Goal: Navigation & Orientation: Find specific page/section

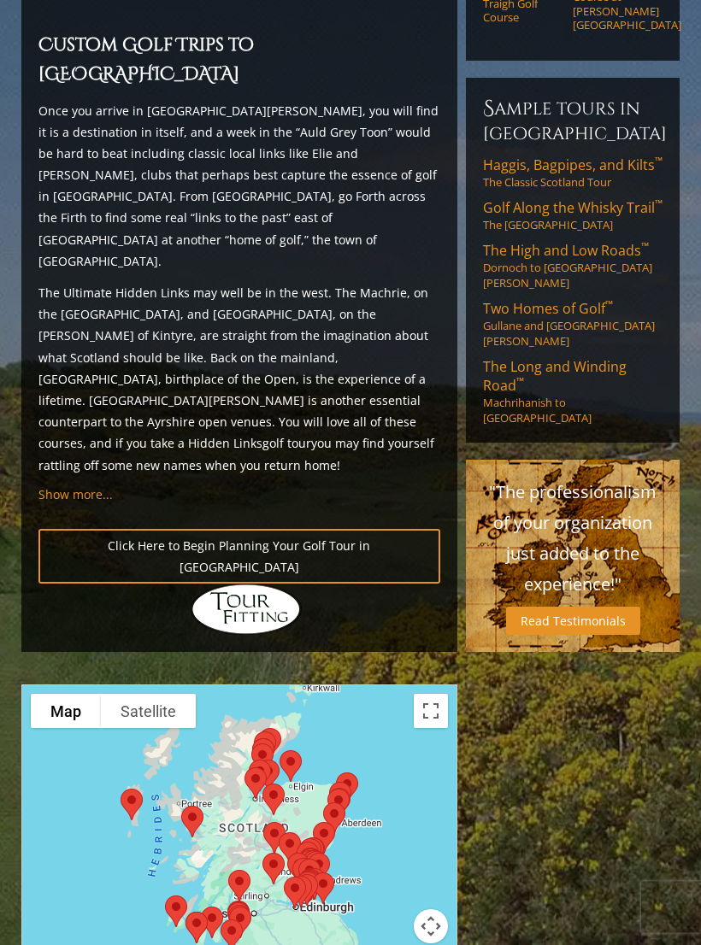
scroll to position [1522, 0]
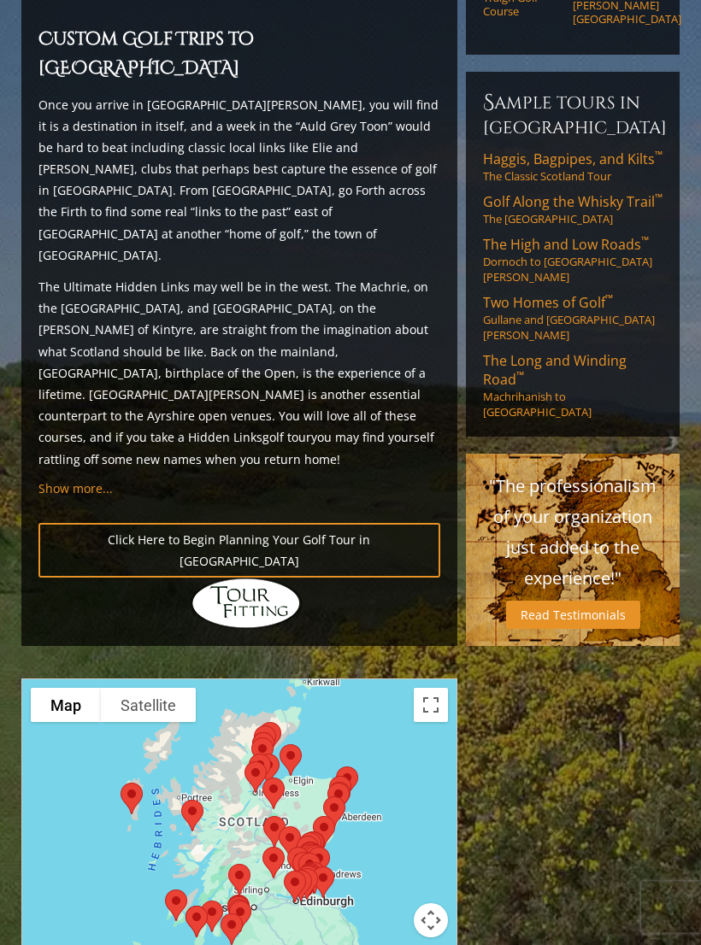
click at [432, 678] on div at bounding box center [239, 848] width 437 height 340
click at [433, 688] on button "Toggle fullscreen view" at bounding box center [431, 705] width 34 height 34
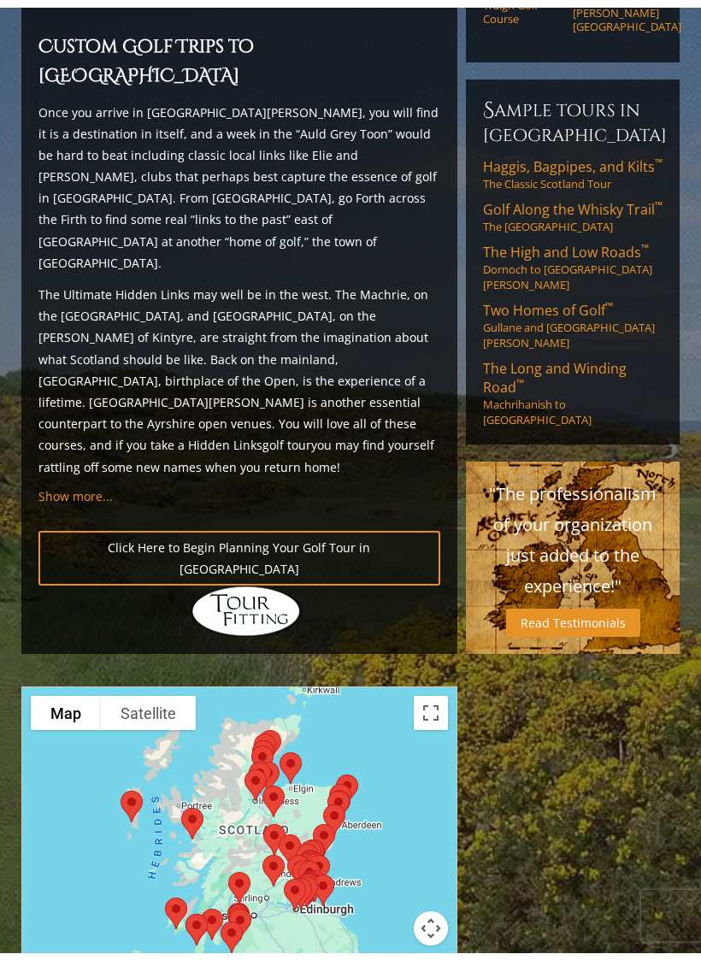
scroll to position [21, 0]
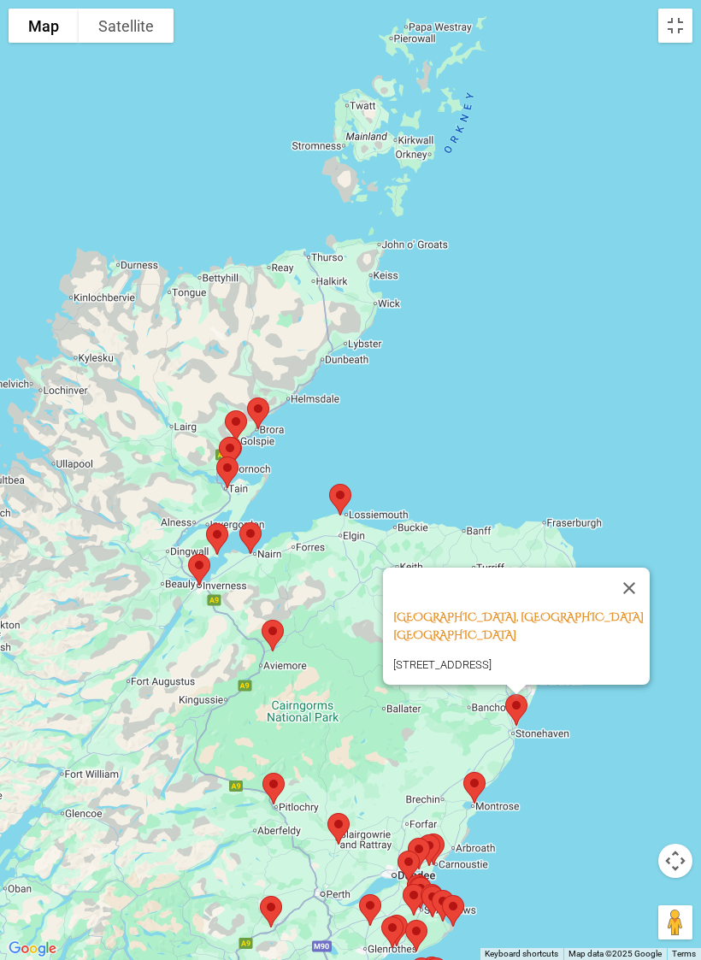
click at [643, 572] on button "Close" at bounding box center [629, 587] width 41 height 41
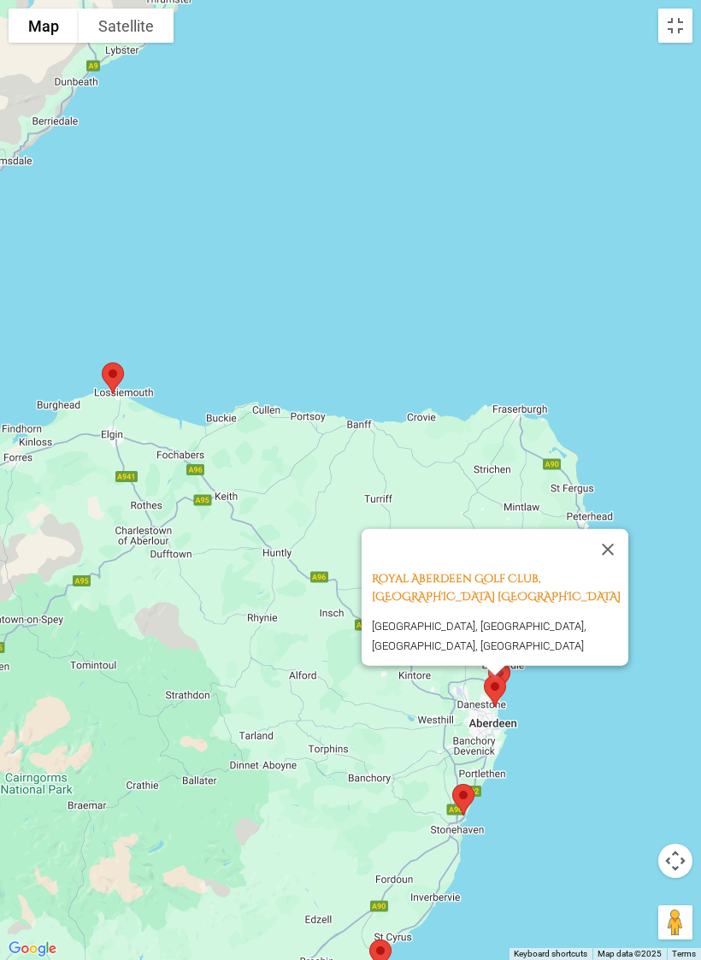
click at [618, 532] on button "Close" at bounding box center [607, 548] width 41 height 41
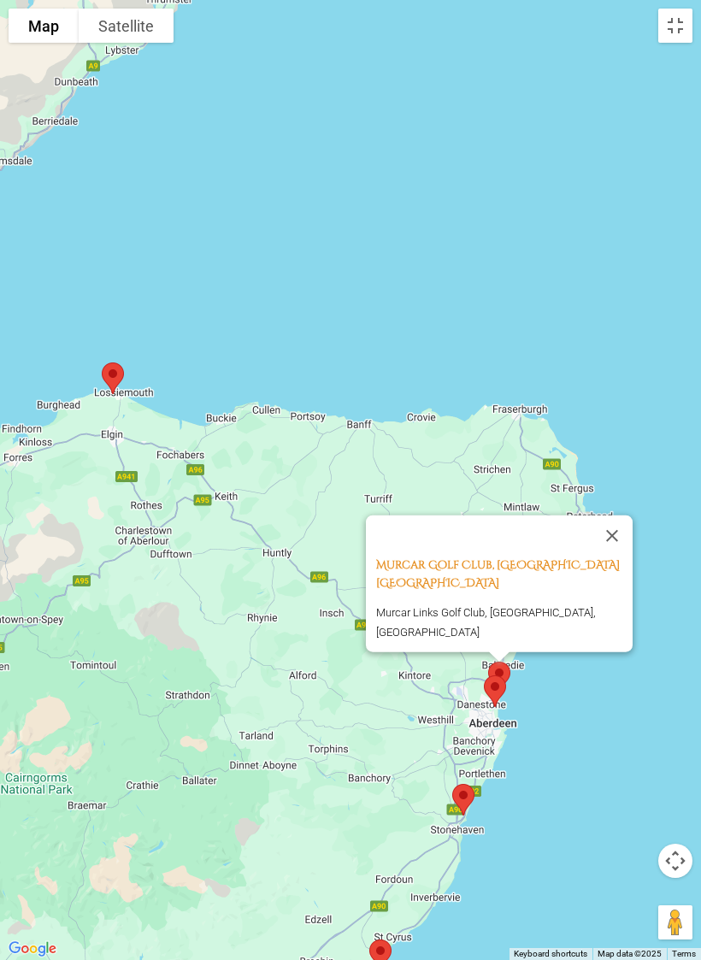
click at [629, 522] on button "Close" at bounding box center [611, 535] width 41 height 41
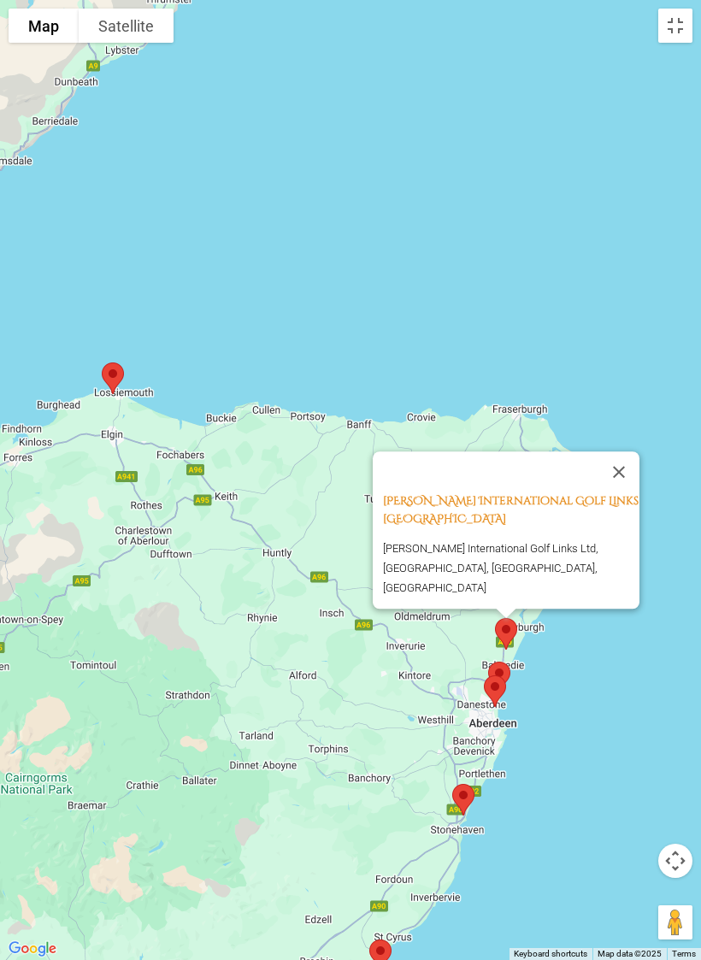
click at [634, 490] on button "Close" at bounding box center [618, 471] width 41 height 41
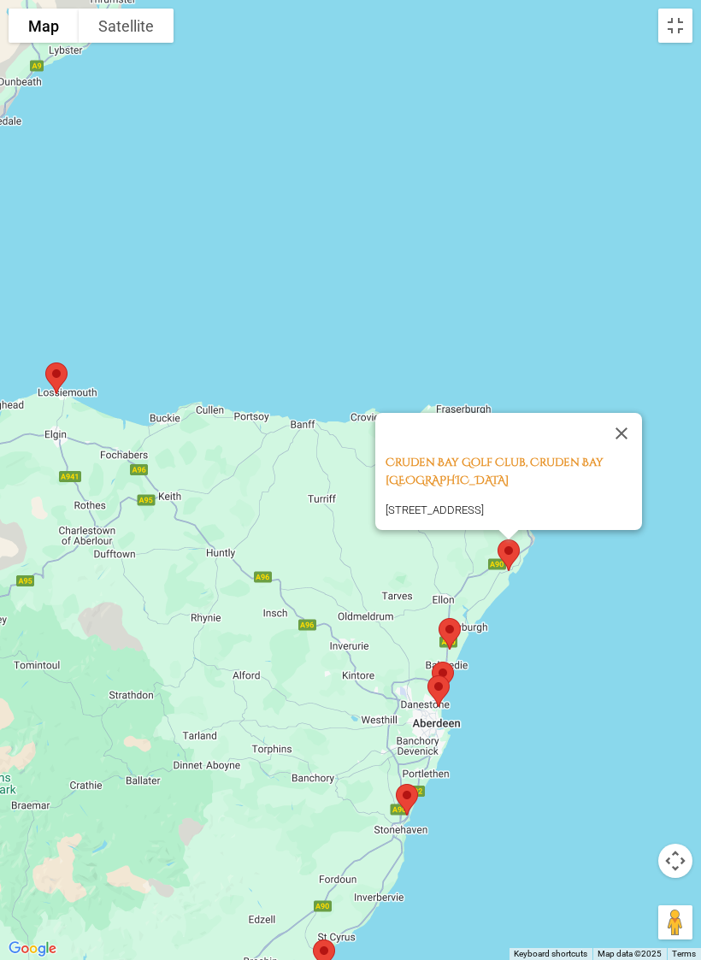
click at [632, 415] on button "Close" at bounding box center [621, 433] width 41 height 41
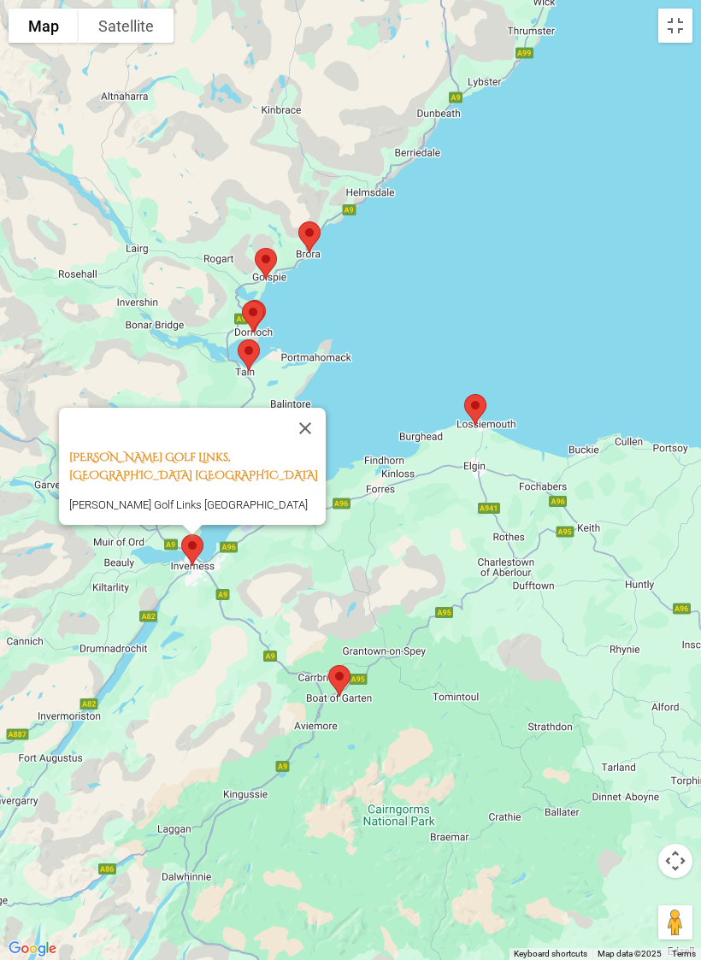
click at [303, 420] on button "Close" at bounding box center [305, 428] width 41 height 41
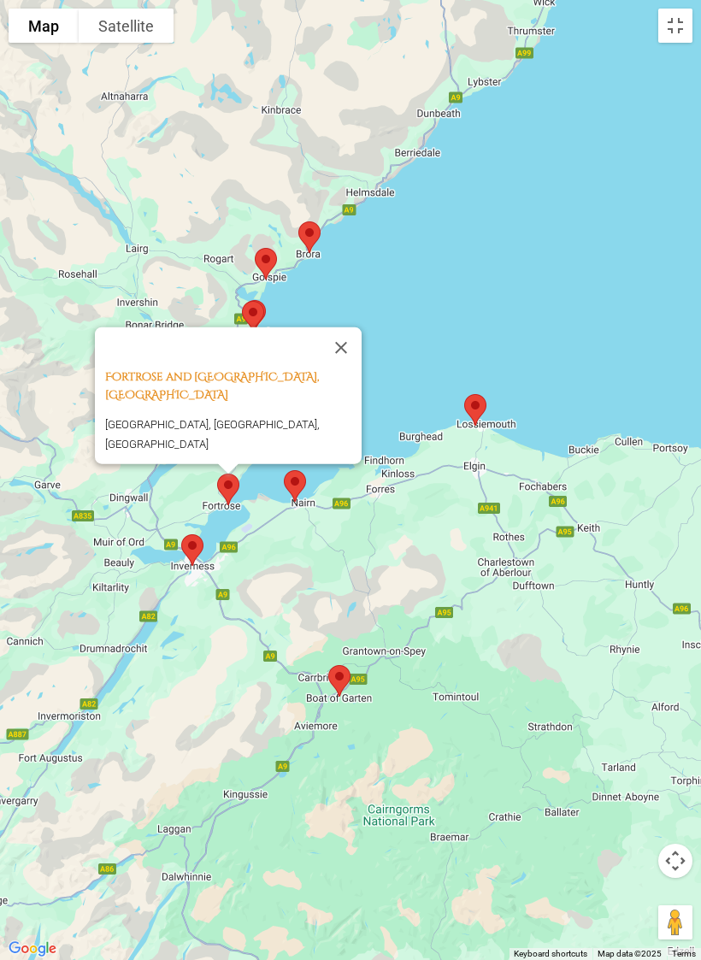
click at [357, 345] on button "Close" at bounding box center [340, 346] width 41 height 41
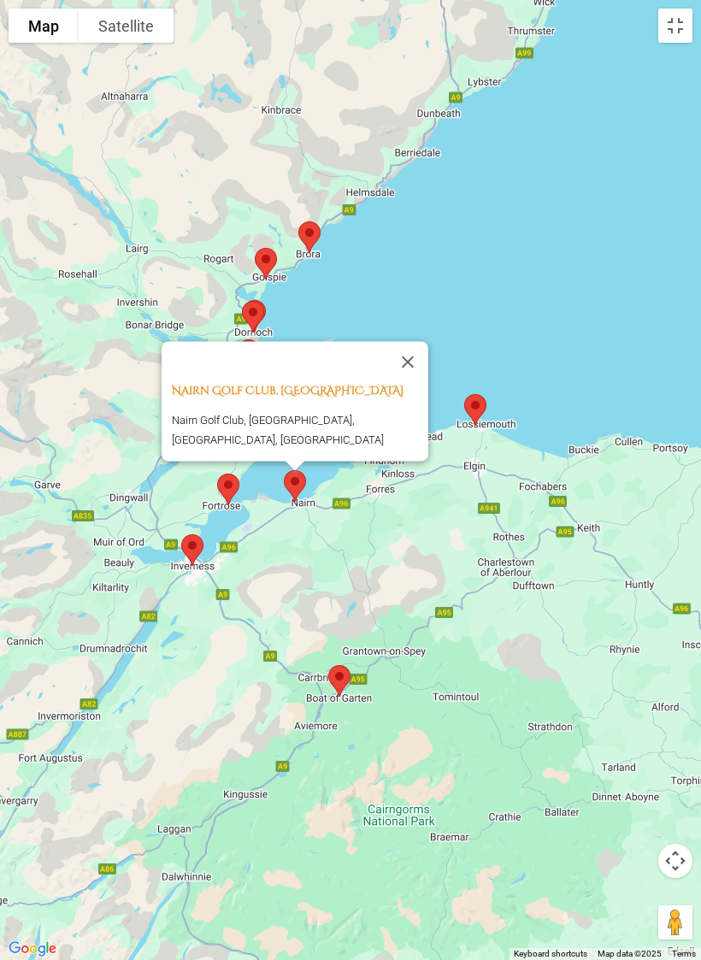
click at [409, 369] on button "Close" at bounding box center [407, 361] width 41 height 41
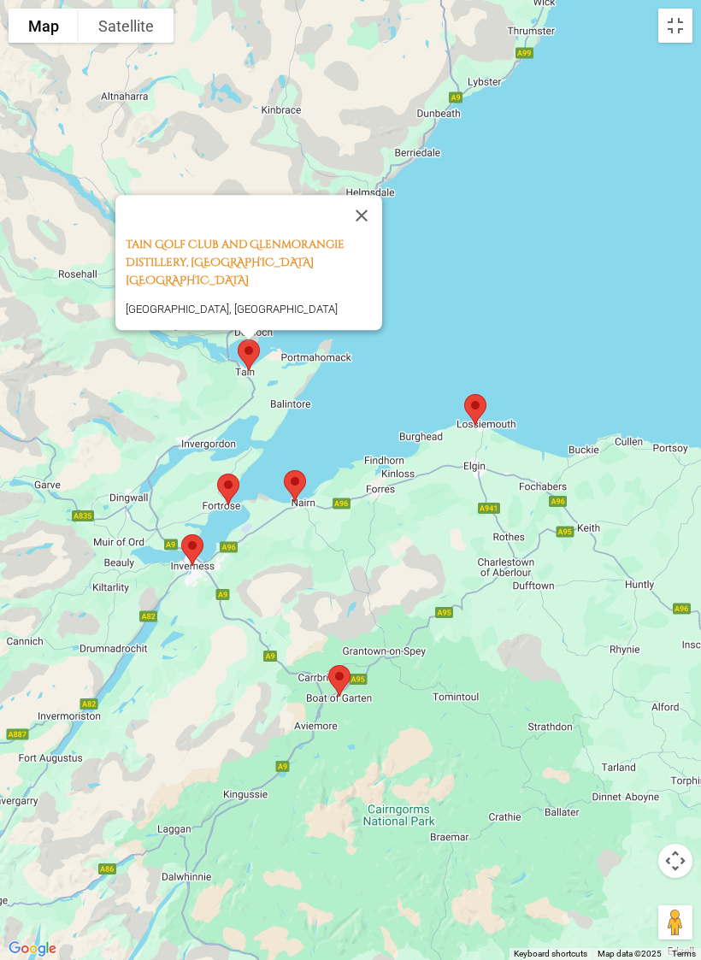
click at [373, 234] on button "Close" at bounding box center [361, 215] width 41 height 41
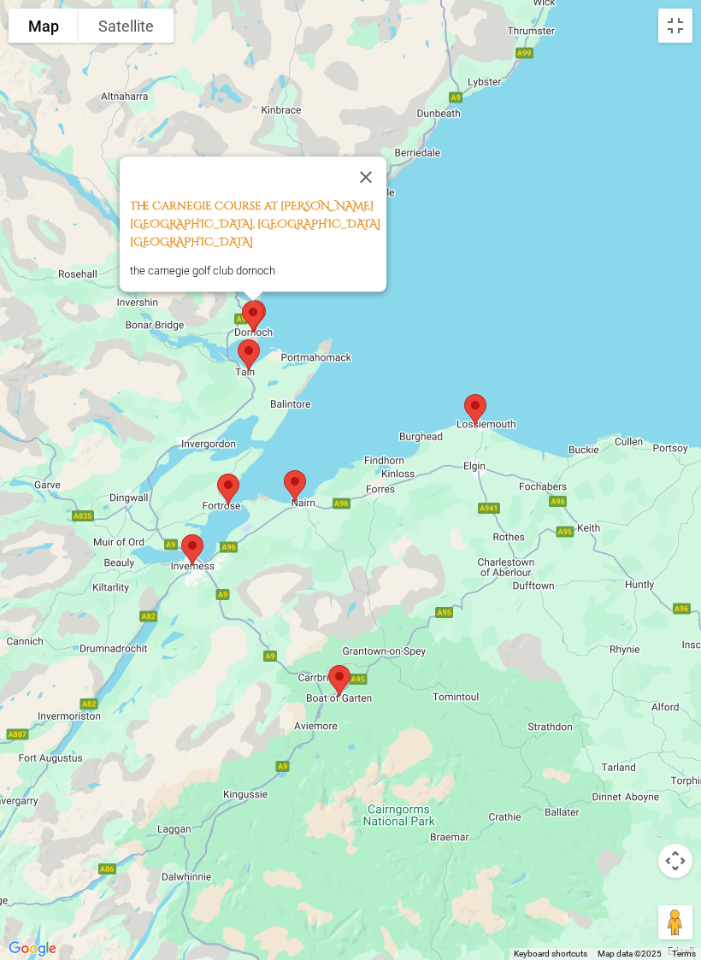
click at [371, 189] on button "Close" at bounding box center [365, 176] width 41 height 41
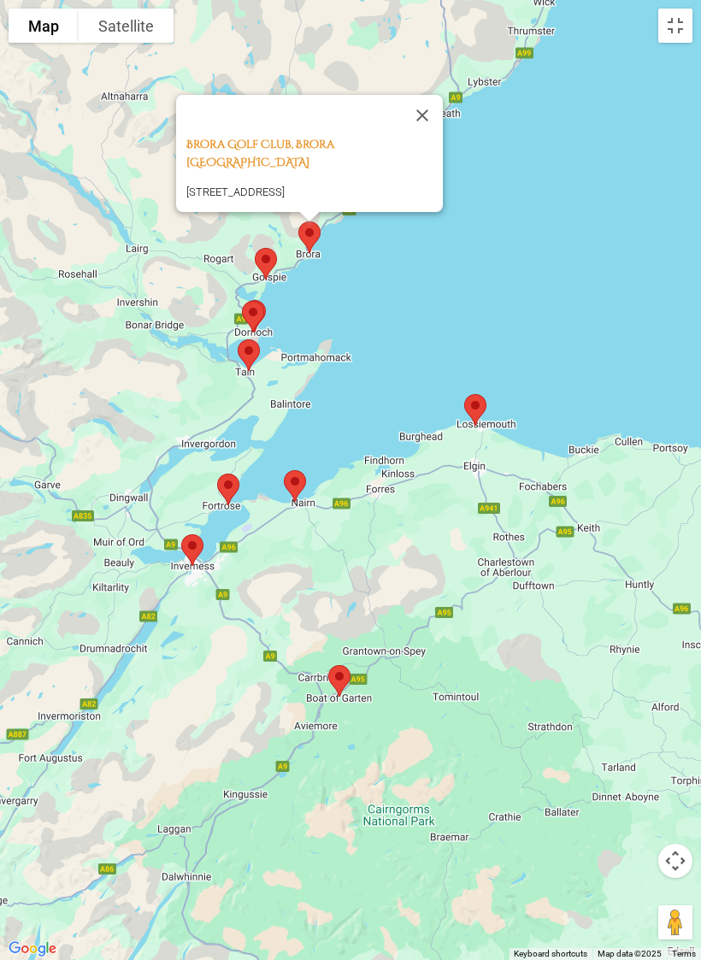
click at [408, 123] on button "Close" at bounding box center [422, 115] width 41 height 41
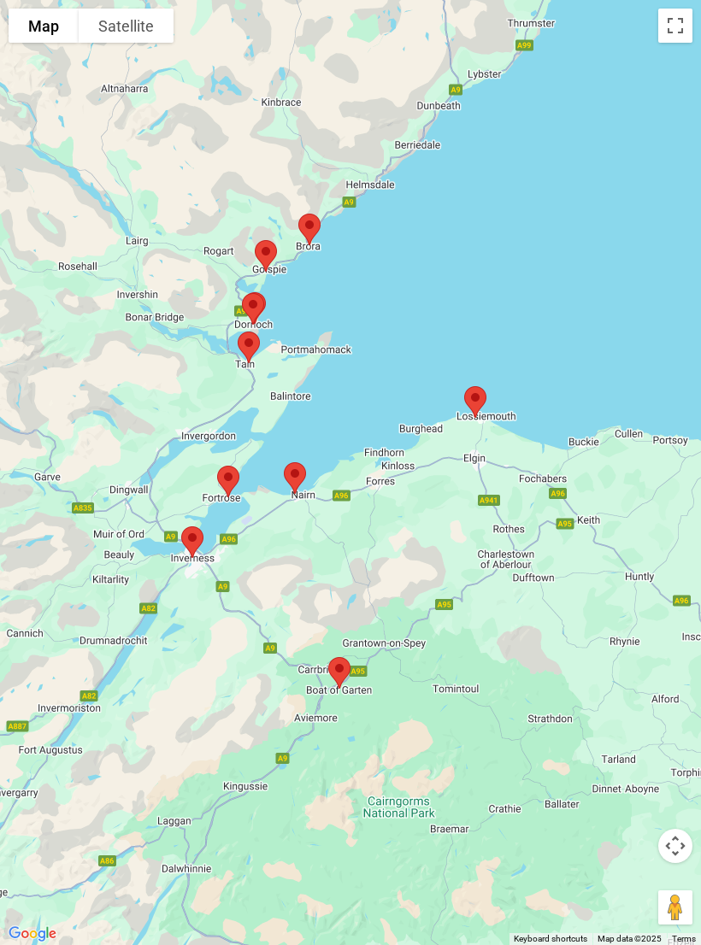
scroll to position [0, 0]
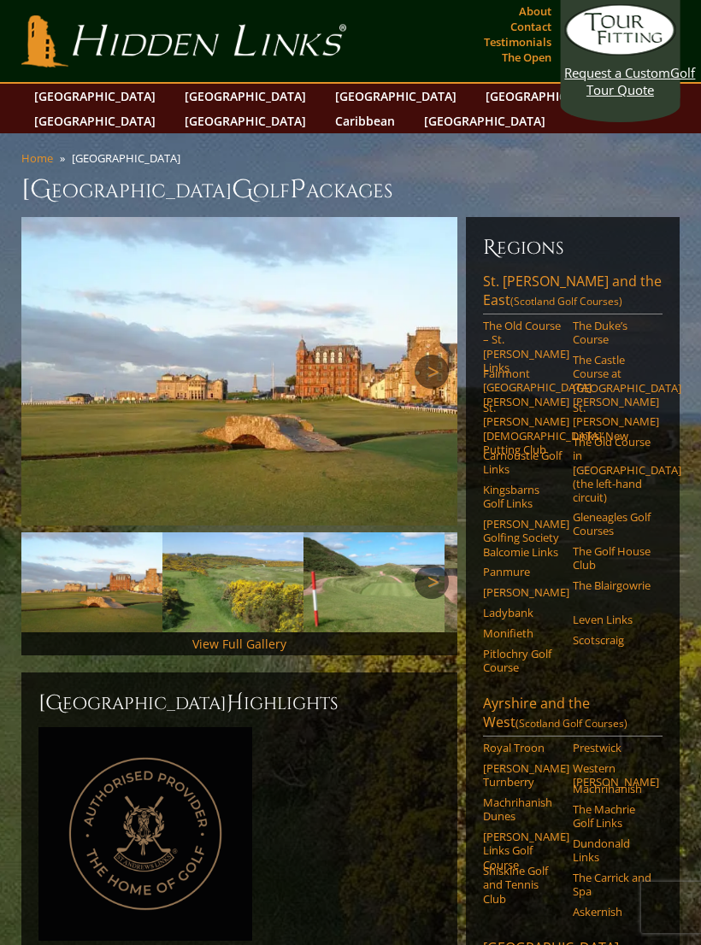
click at [41, 96] on link "[GEOGRAPHIC_DATA]" at bounding box center [95, 96] width 138 height 25
